Goal: Task Accomplishment & Management: Manage account settings

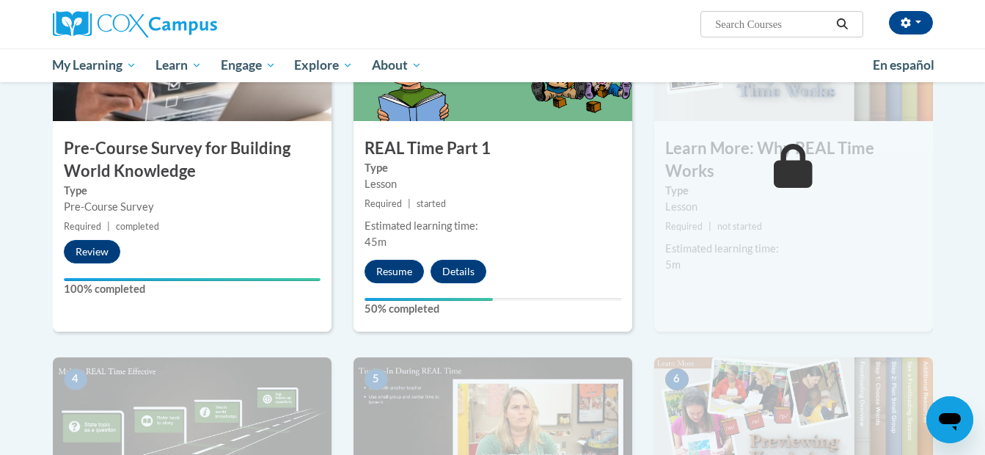
scroll to position [294, 0]
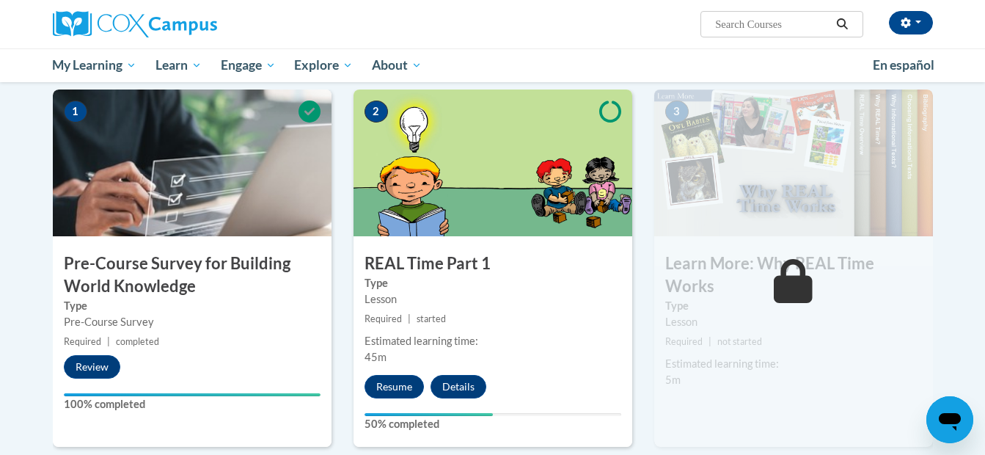
click at [498, 205] on img at bounding box center [493, 163] width 279 height 147
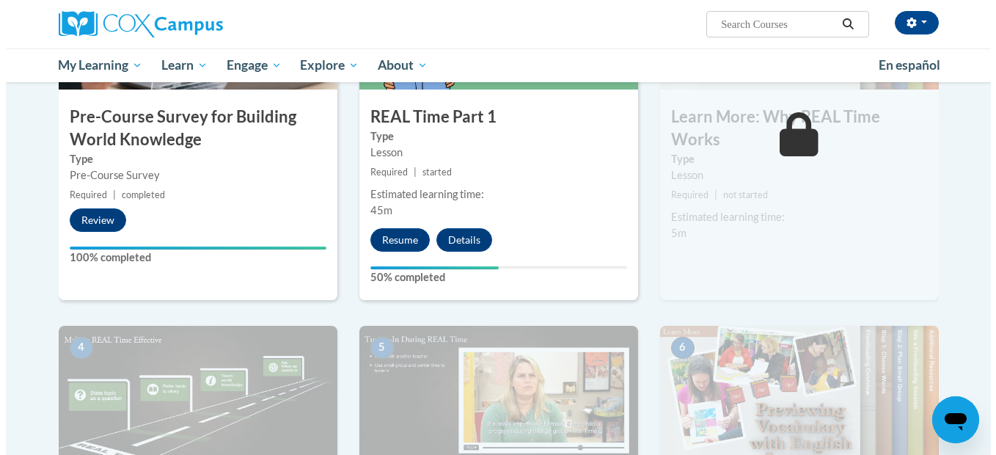
scroll to position [514, 0]
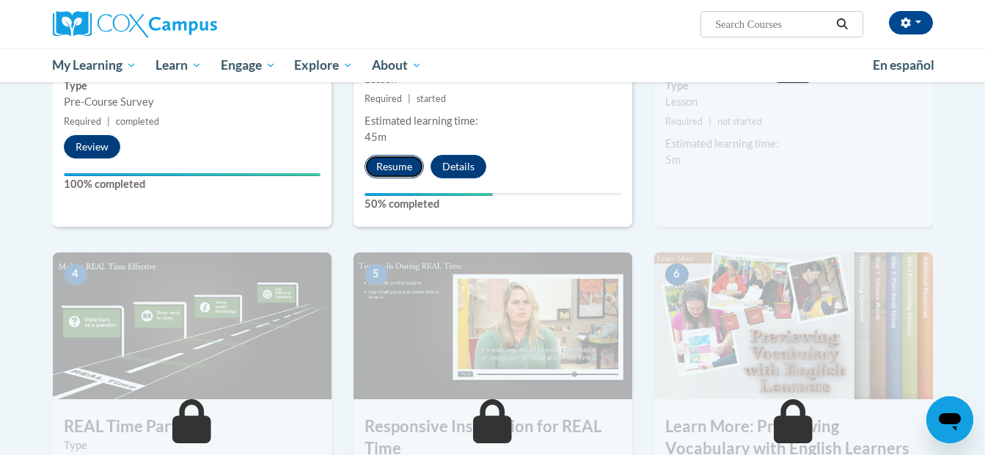
click at [400, 168] on button "Resume" at bounding box center [394, 166] width 59 height 23
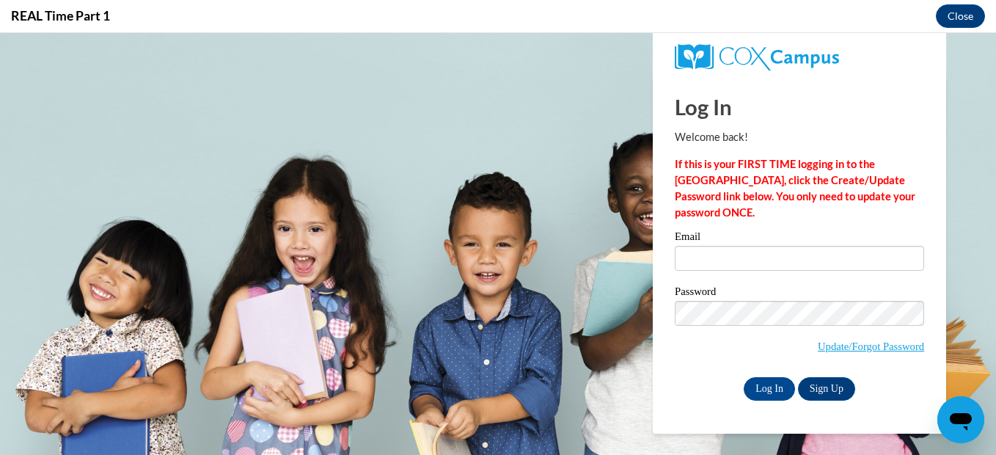
scroll to position [0, 0]
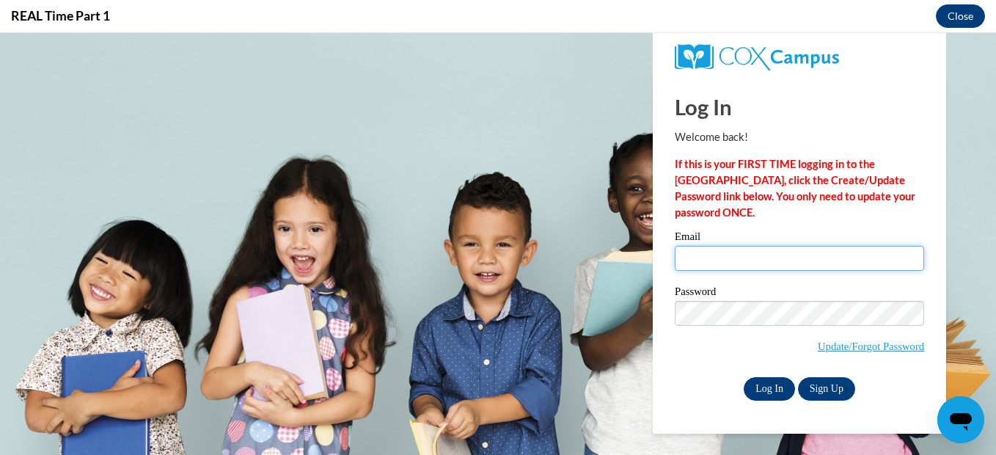
type input "[EMAIL_ADDRESS][DOMAIN_NAME]"
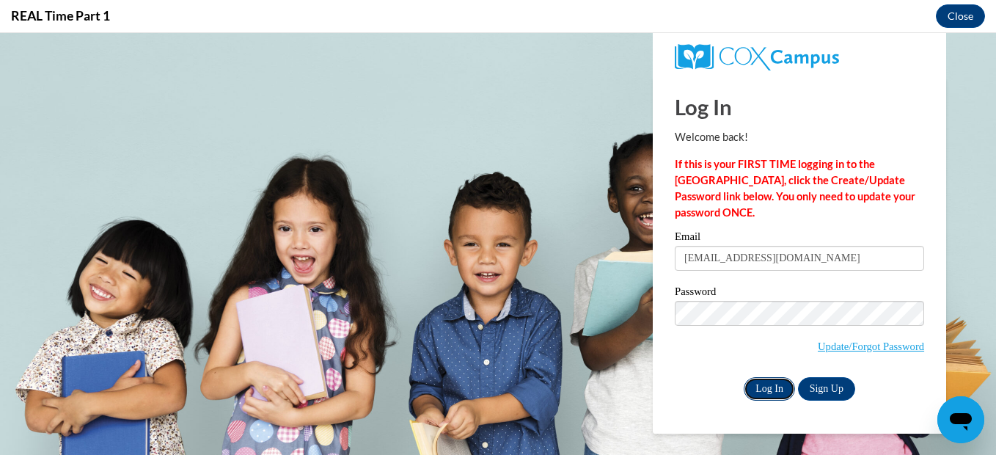
click at [776, 393] on input "Log In" at bounding box center [769, 388] width 51 height 23
